Goal: Register for event/course

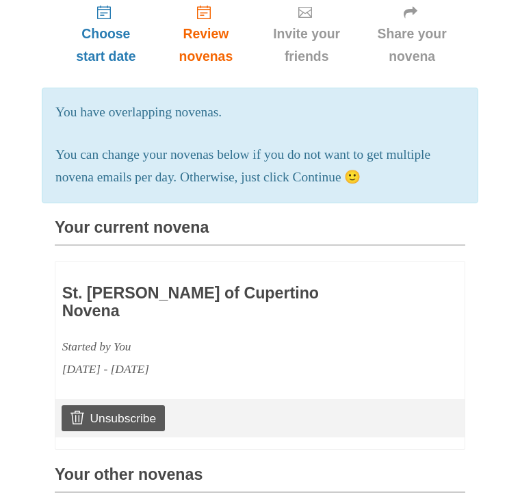
scroll to position [192, 0]
click at [149, 286] on h3 "St. [PERSON_NAME] of Cupertino Novena" at bounding box center [220, 303] width 316 height 35
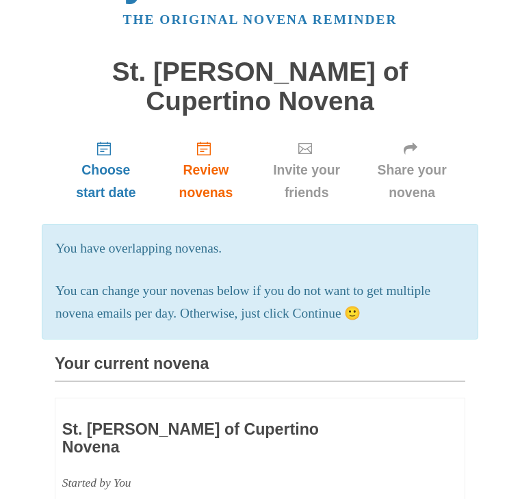
scroll to position [0, 0]
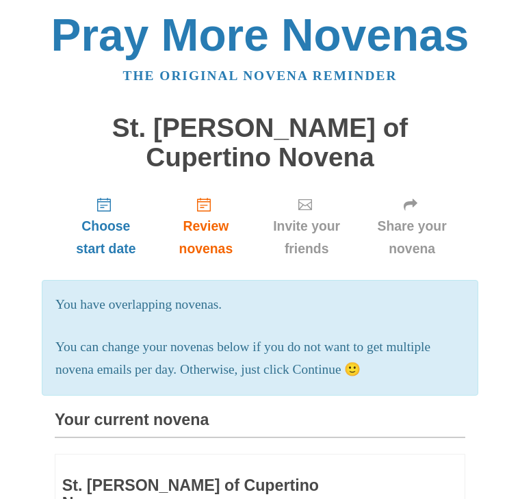
click at [212, 215] on span "Review novenas" at bounding box center [206, 237] width 70 height 45
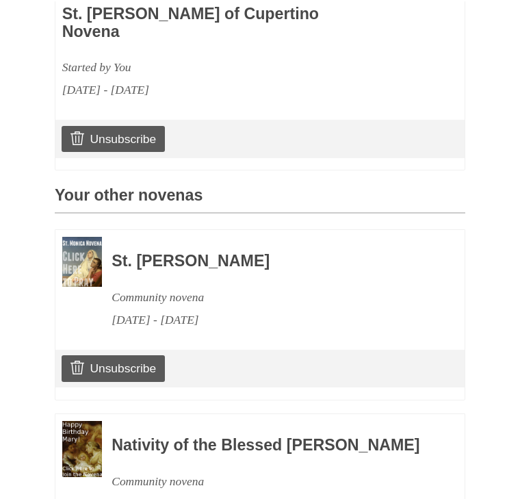
scroll to position [331, 0]
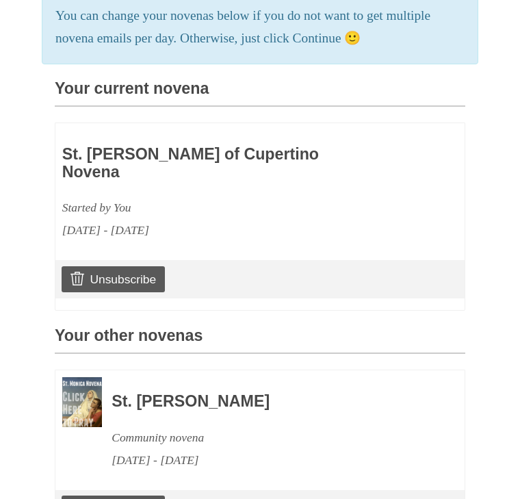
click at [234, 146] on h3 "St. [PERSON_NAME] of Cupertino Novena" at bounding box center [220, 163] width 316 height 35
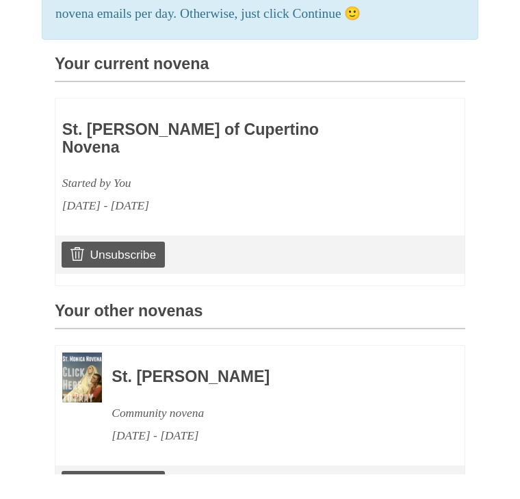
scroll to position [570, 0]
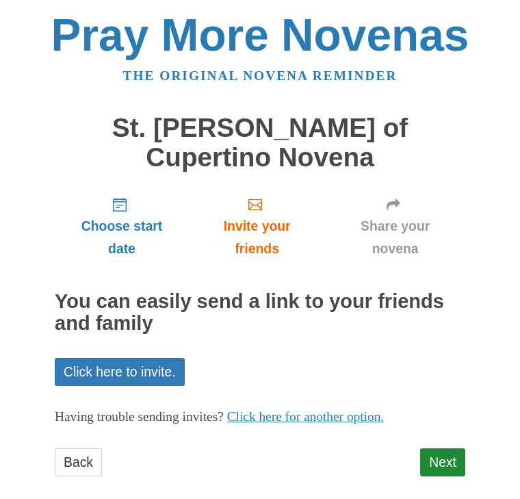
click at [442, 448] on link "Next" at bounding box center [442, 462] width 45 height 28
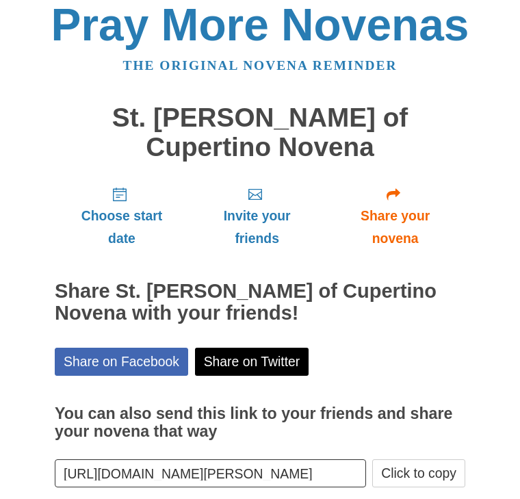
scroll to position [18, 0]
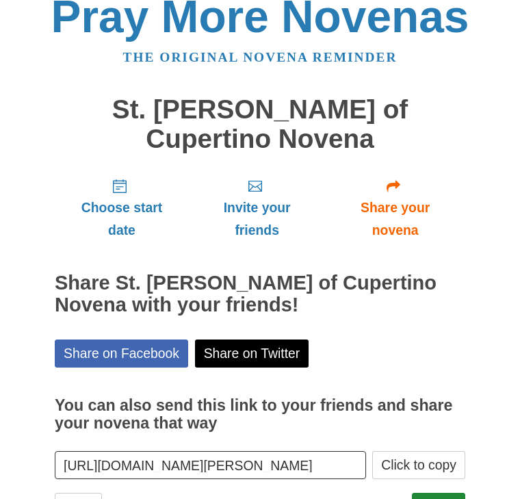
click at [441, 493] on link "Finish" at bounding box center [438, 507] width 53 height 28
